Goal: Entertainment & Leisure: Consume media (video, audio)

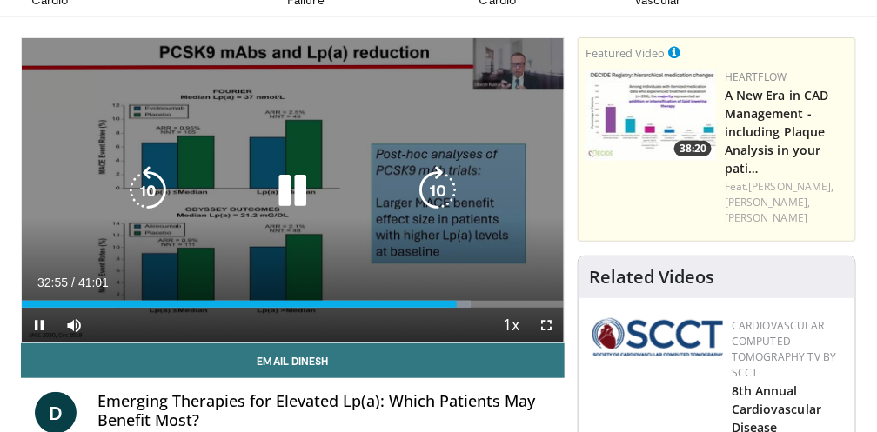
click at [300, 180] on icon "Video Player" at bounding box center [292, 190] width 49 height 49
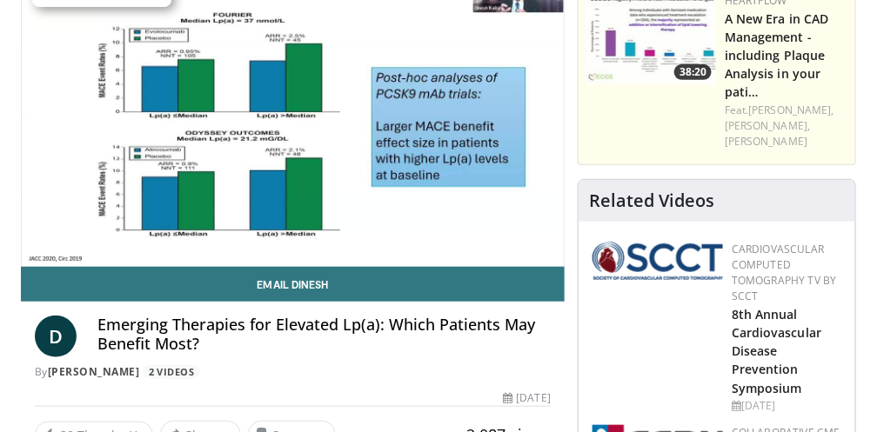
scroll to position [179, 0]
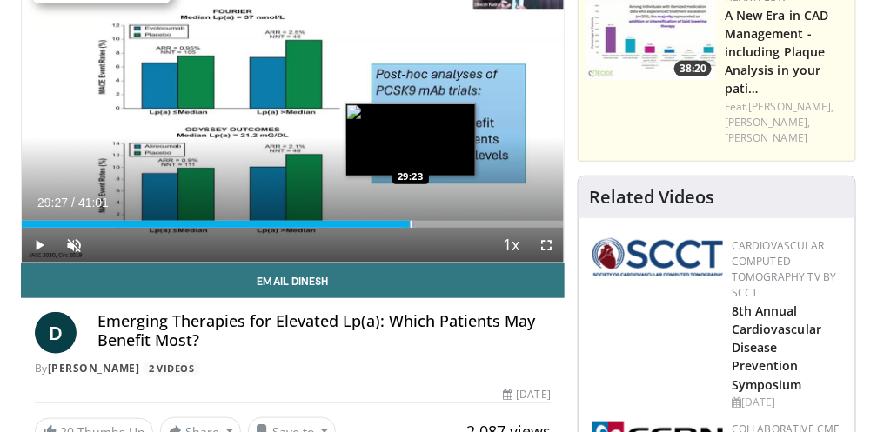
drag, startPoint x: 33, startPoint y: 222, endPoint x: 411, endPoint y: 210, distance: 377.9
click at [411, 211] on div "Loaded : 72.71% 29:27 29:23" at bounding box center [293, 219] width 542 height 17
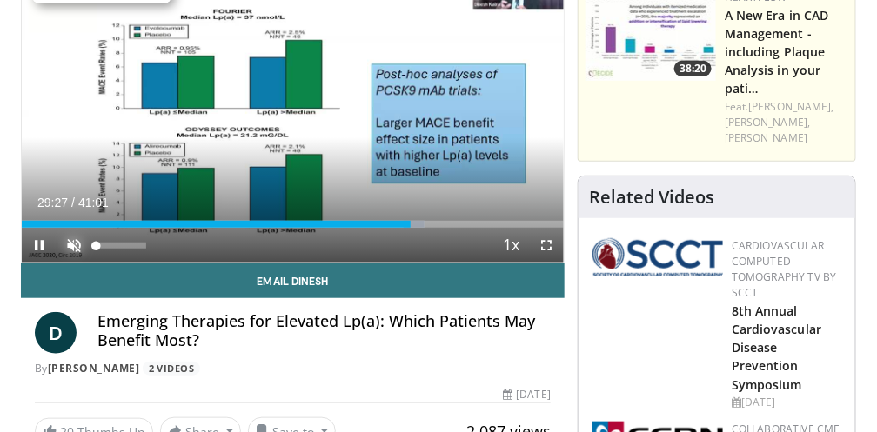
click at [68, 232] on span "Video Player" at bounding box center [74, 245] width 35 height 35
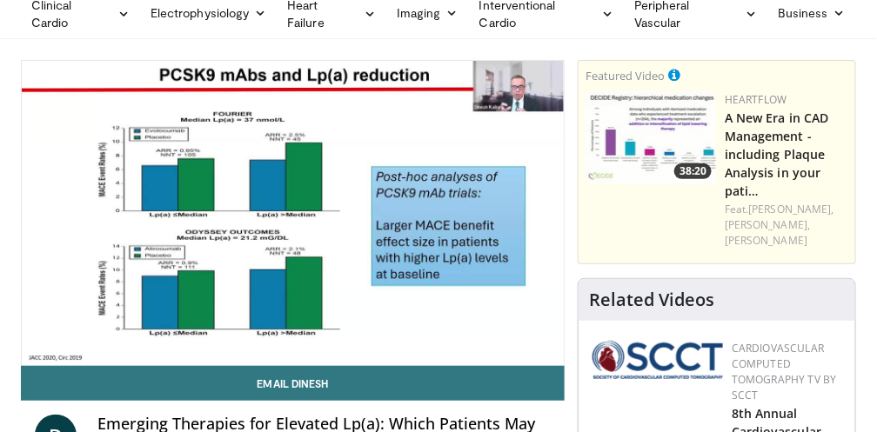
scroll to position [97, 0]
